Goal: Communication & Community: Ask a question

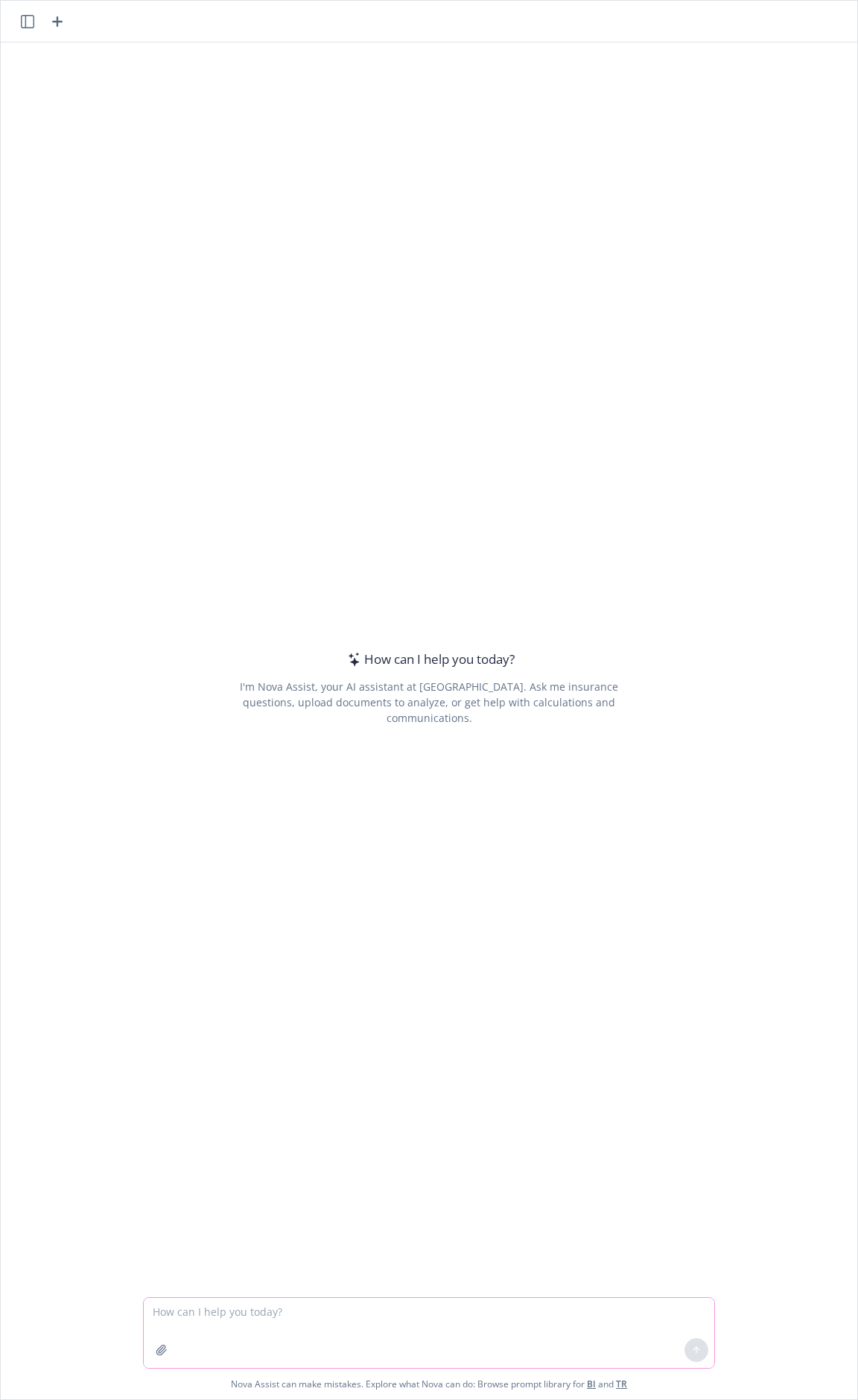
click at [189, 731] on textarea at bounding box center [429, 1332] width 571 height 70
paste textarea "Questions for the 2025 claim: Why does it only say $7,650 as the total amount o…"
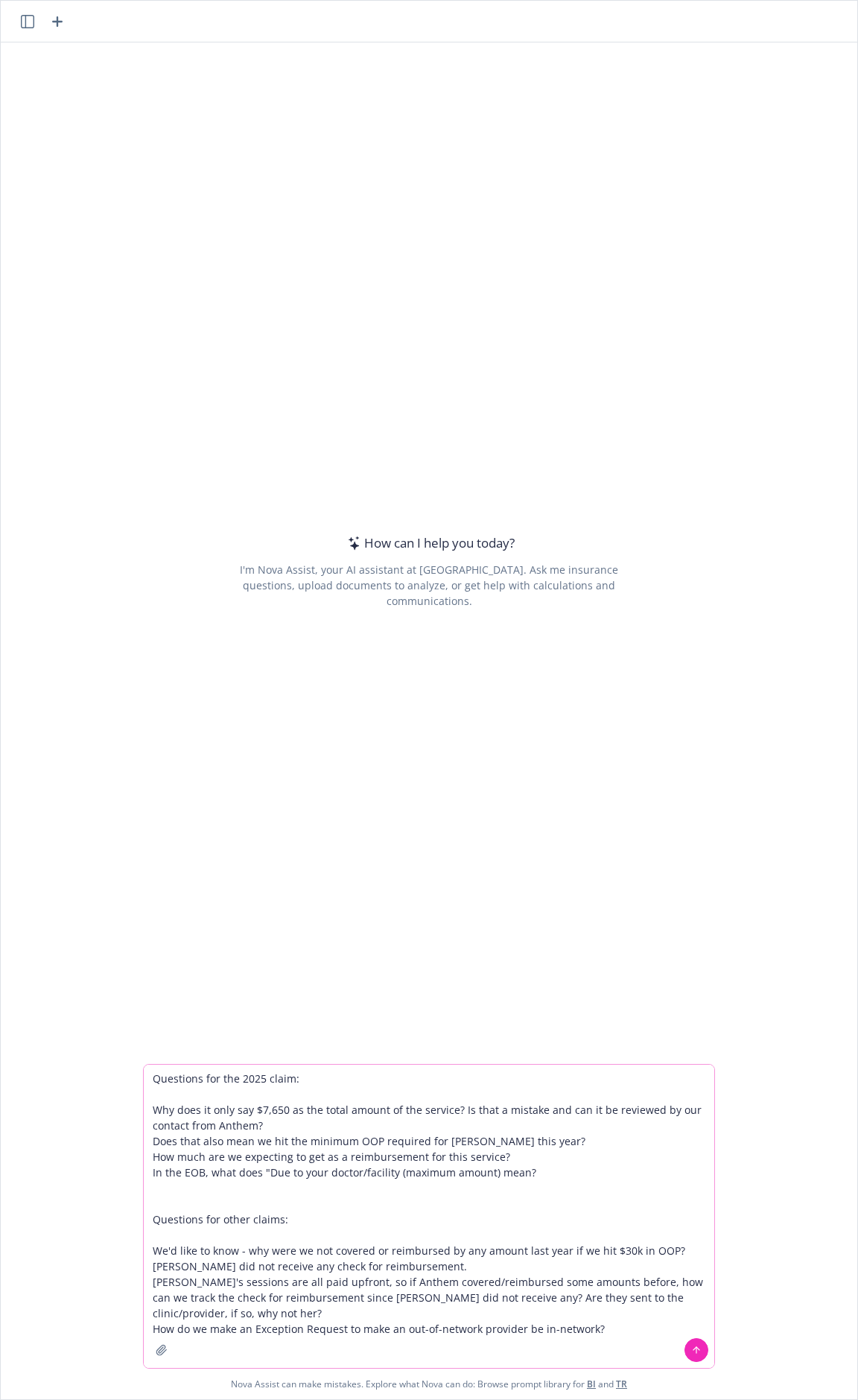
click at [607, 731] on textarea "Questions for the 2025 claim: Why does it only say $7,650 as the total amount o…" at bounding box center [429, 1216] width 571 height 303
click at [300, 731] on textarea "Questions for the 2025 claim: Why does it only say $7,650 as the total amount o…" at bounding box center [429, 1216] width 571 height 303
type textarea "Questions for the 2025 claim: - Can you help to look at the document and answer…"
click at [150, 731] on button "button" at bounding box center [162, 1349] width 24 height 24
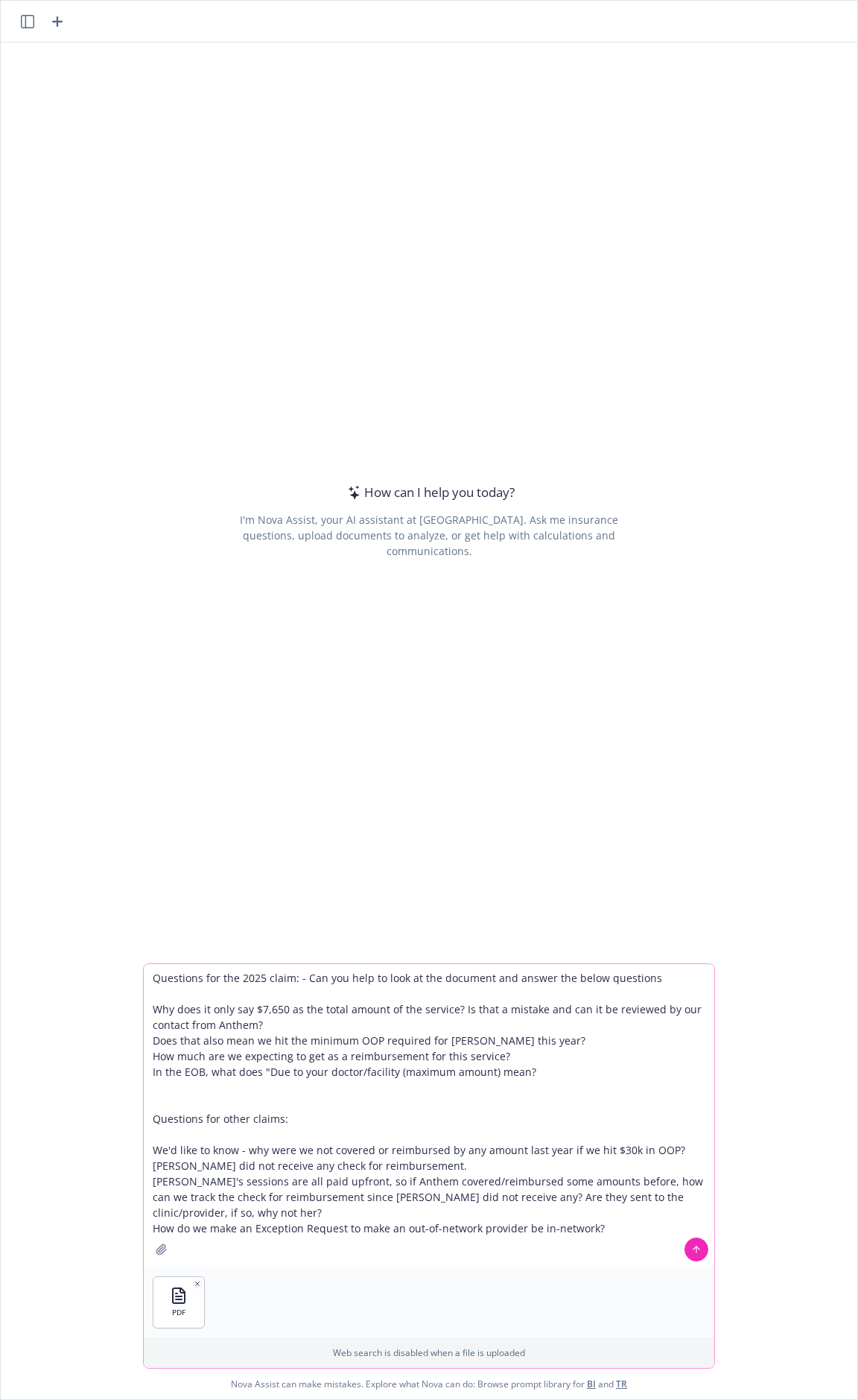
click at [691, 731] on icon at bounding box center [695, 1248] width 10 height 10
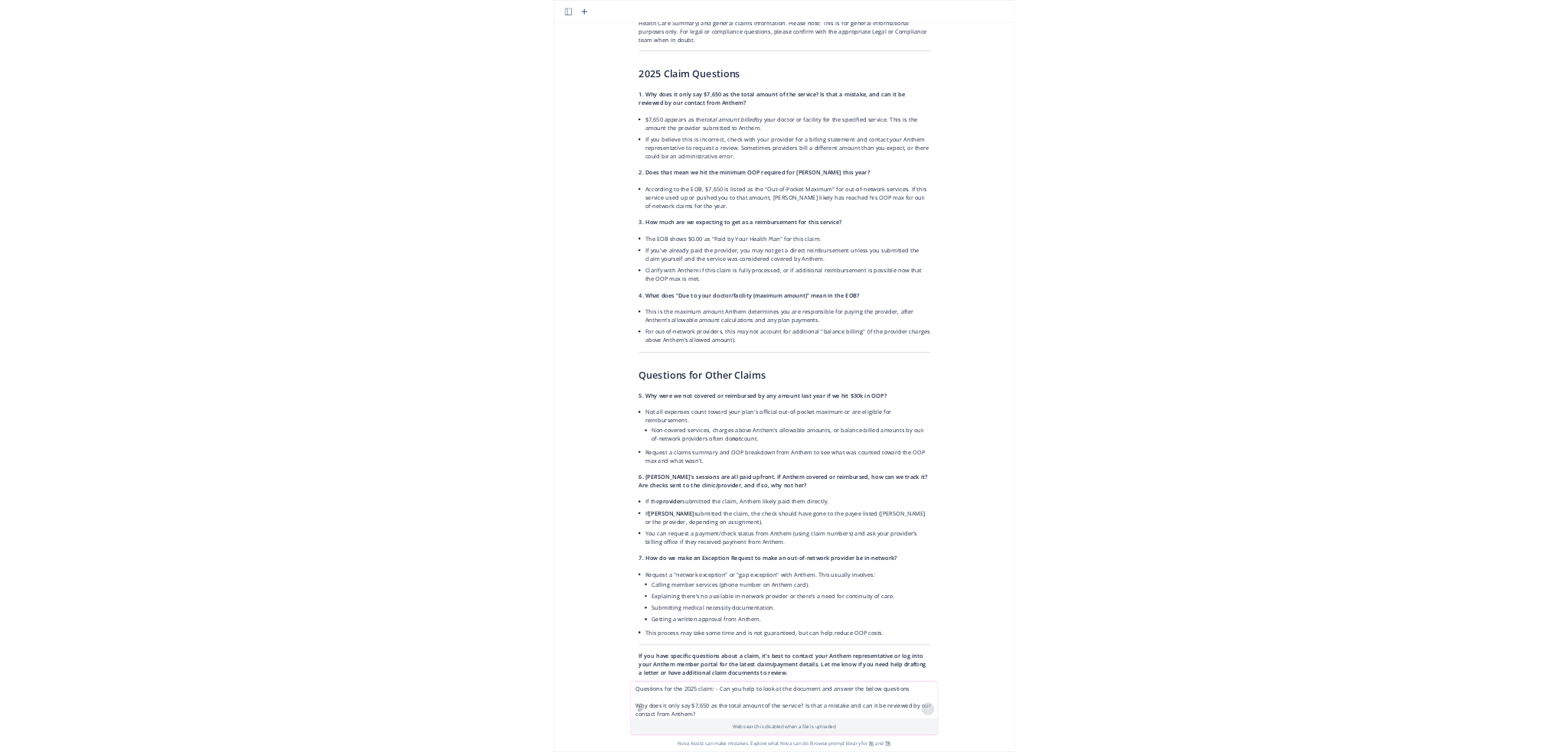
scroll to position [386, 0]
